Goal: Transaction & Acquisition: Purchase product/service

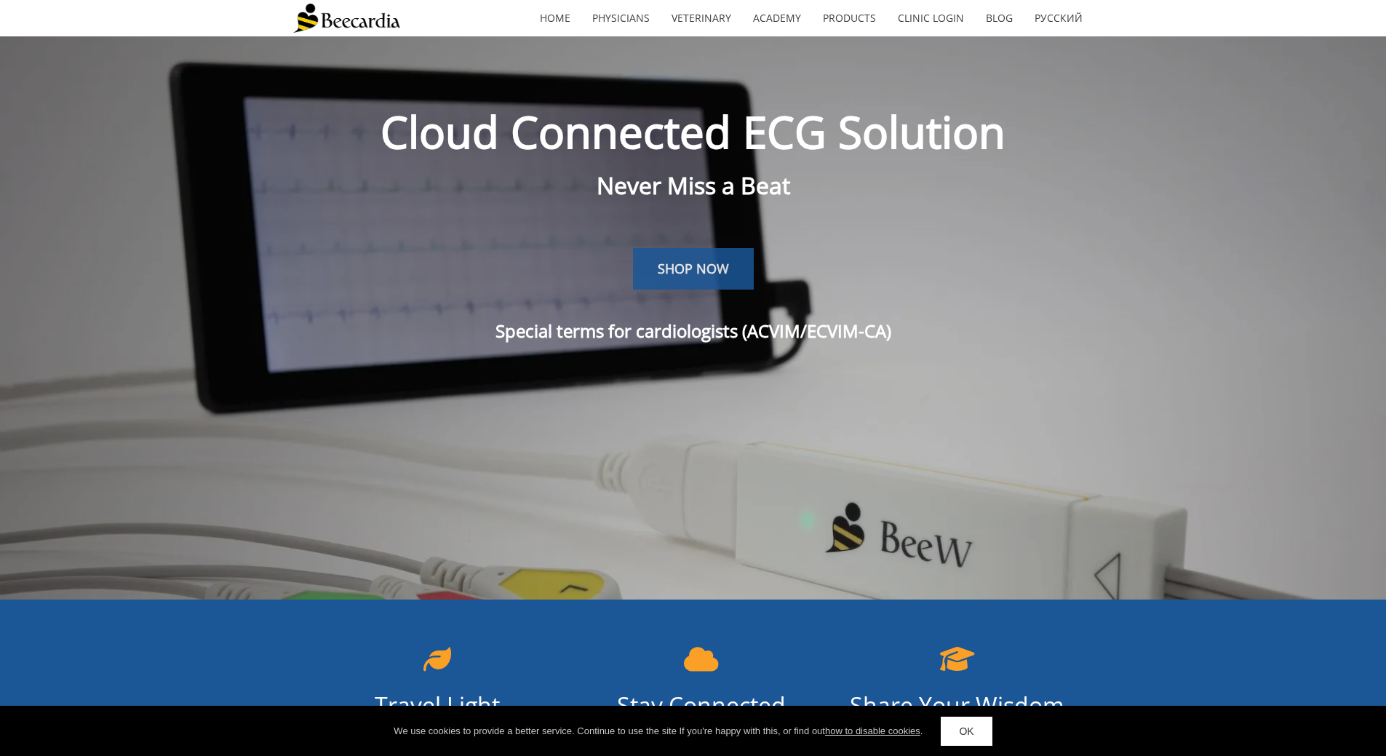
click at [685, 274] on span "SHOP NOW" at bounding box center [693, 268] width 71 height 17
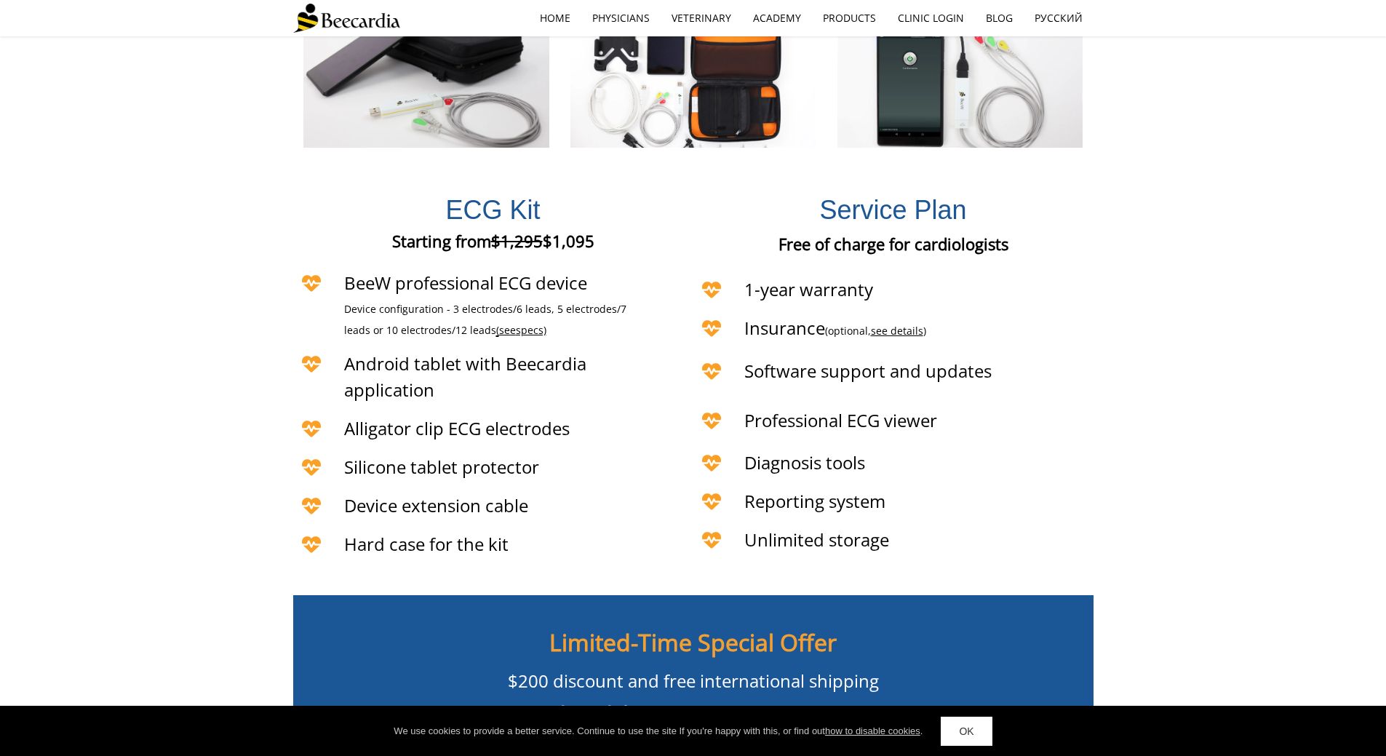
scroll to position [3074, 0]
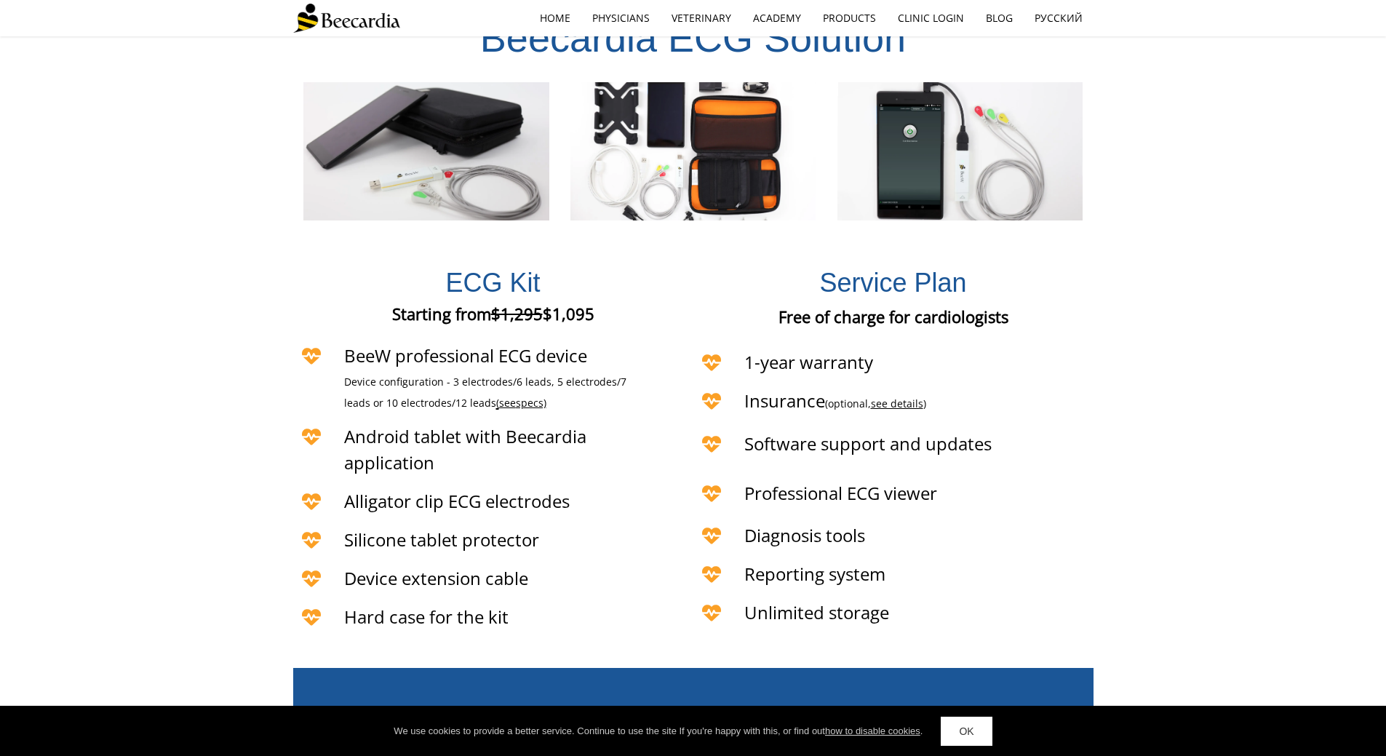
click at [499, 396] on span "see" at bounding box center [507, 403] width 17 height 14
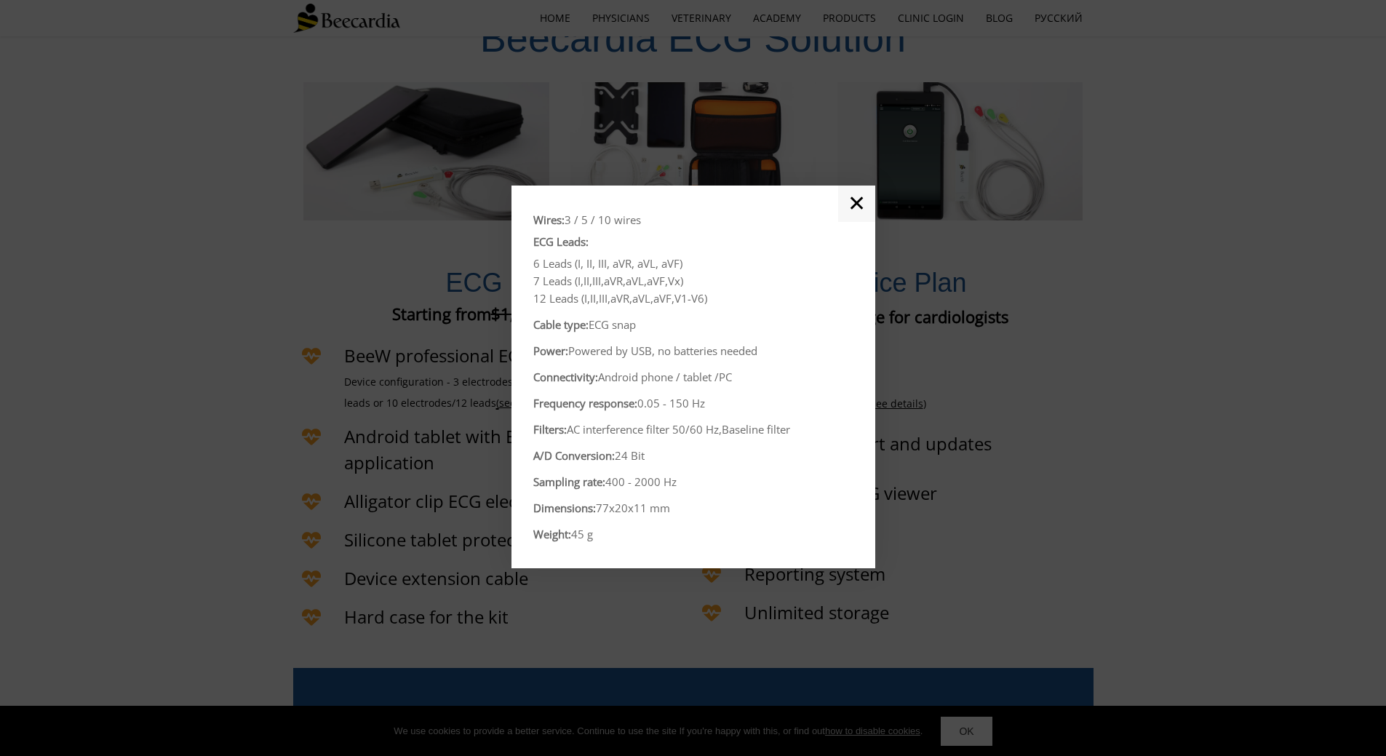
click at [855, 203] on link "✕" at bounding box center [856, 204] width 37 height 36
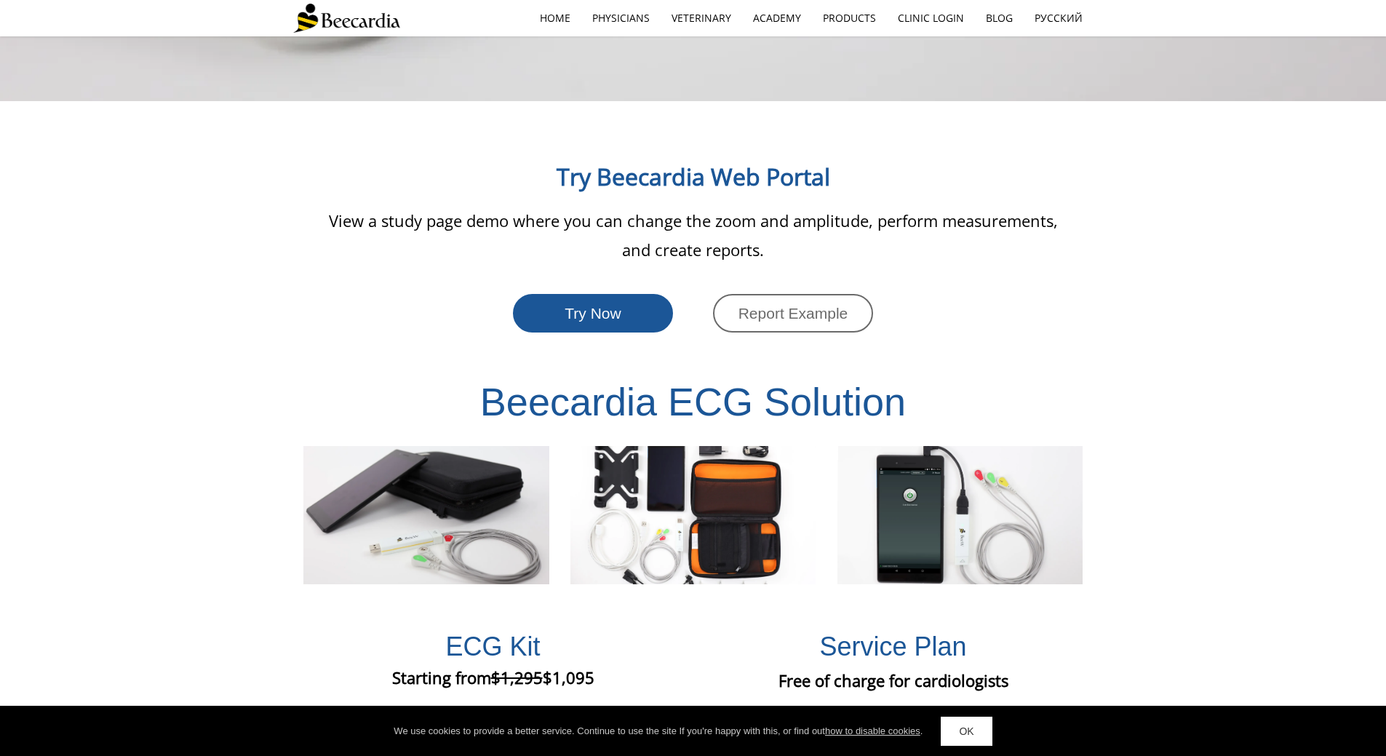
scroll to position [2565, 0]
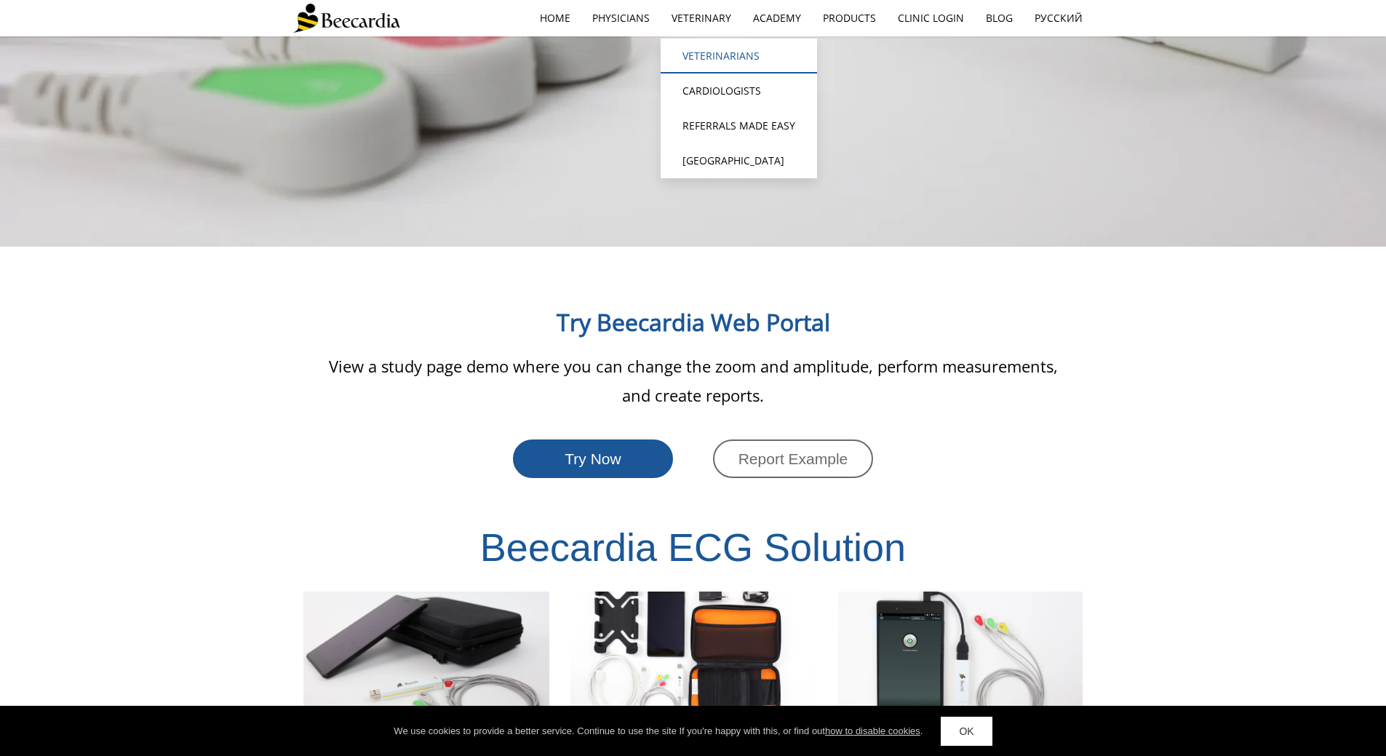
click at [723, 55] on link "Veterinarians" at bounding box center [739, 56] width 156 height 35
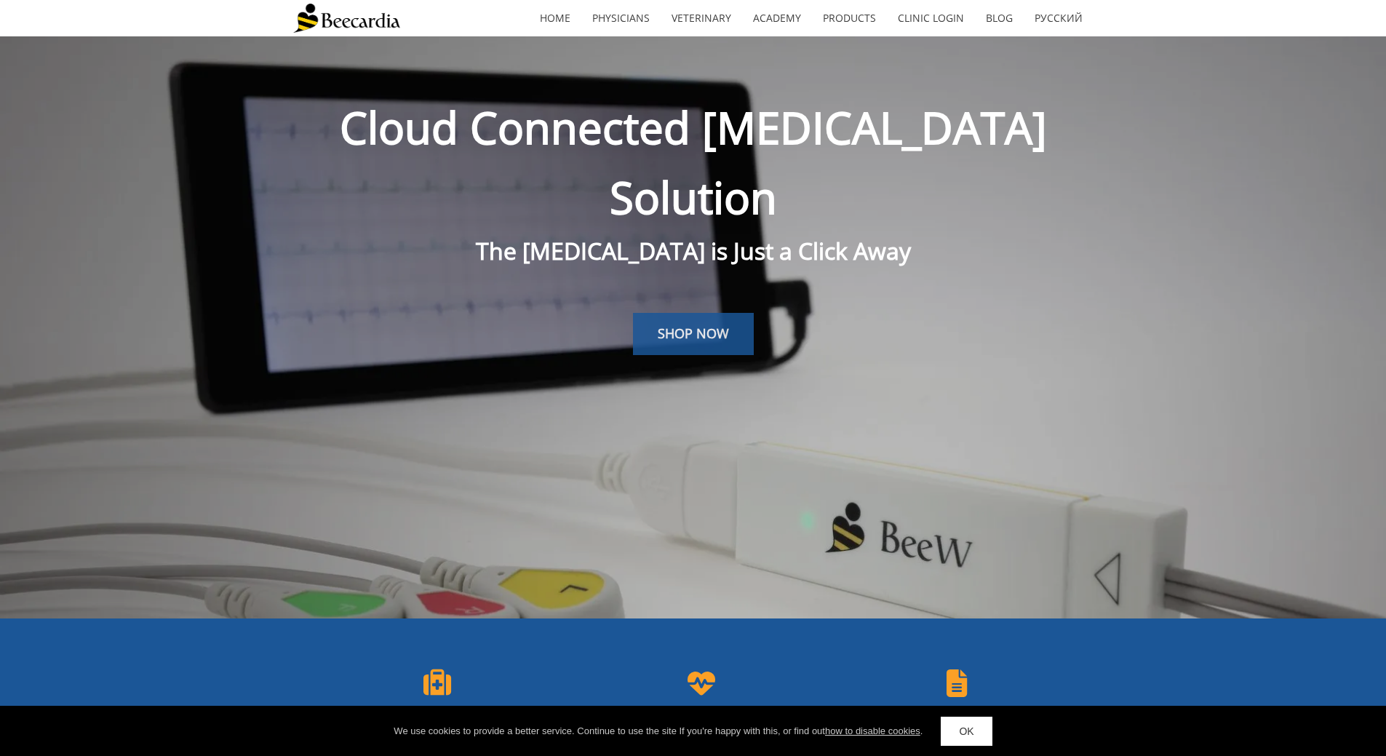
click at [695, 313] on link "SHOP NOW" at bounding box center [693, 334] width 121 height 42
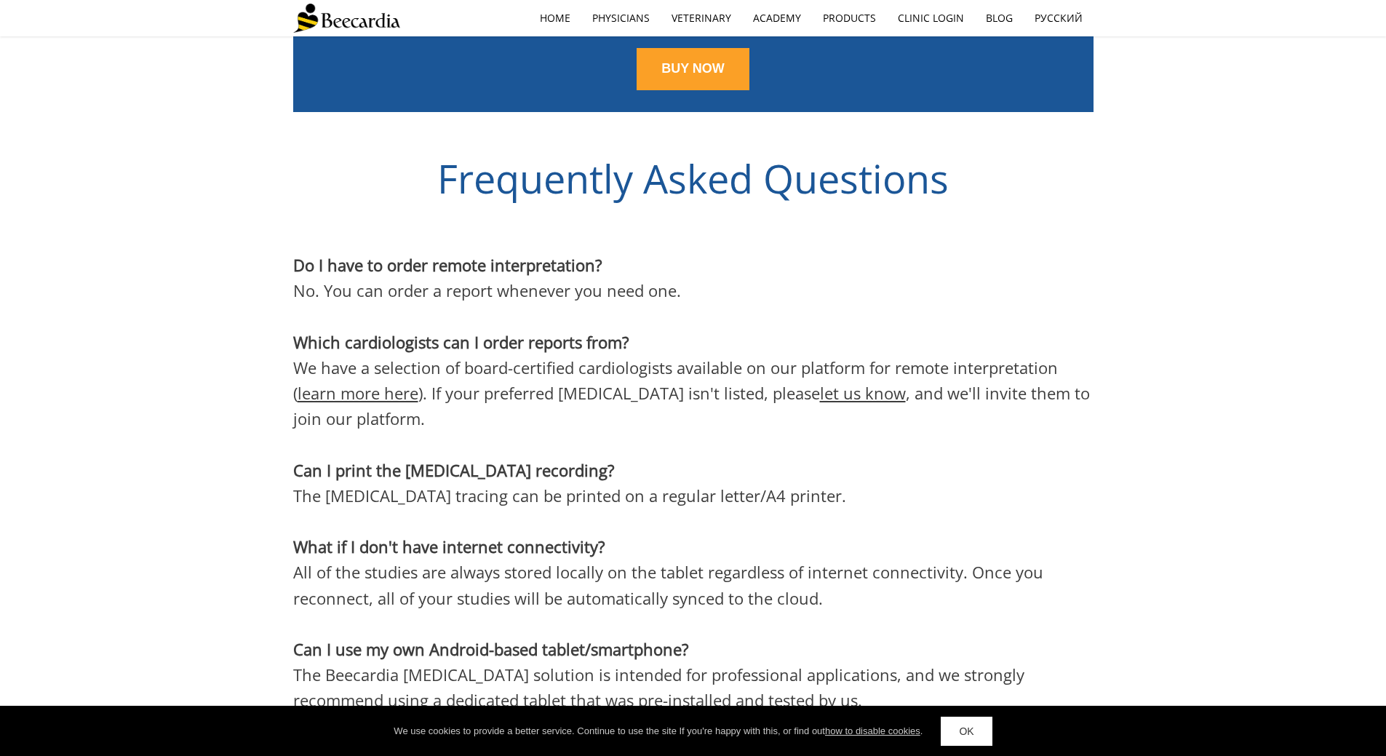
scroll to position [4101, 0]
